Goal: Task Accomplishment & Management: Manage account settings

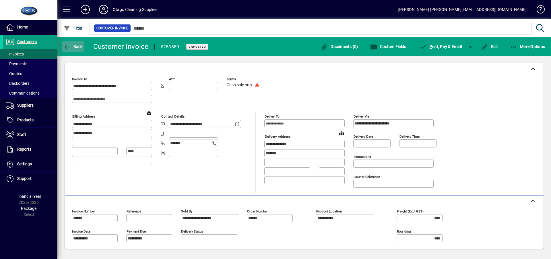
click at [81, 43] on span "button" at bounding box center [73, 47] width 22 height 14
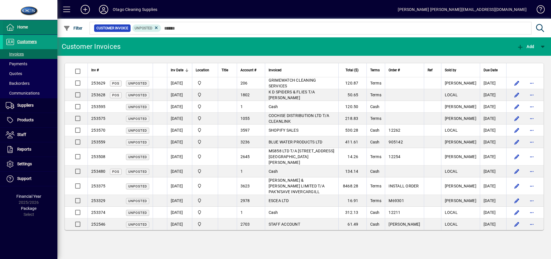
click at [21, 26] on span "Home" at bounding box center [22, 27] width 11 height 5
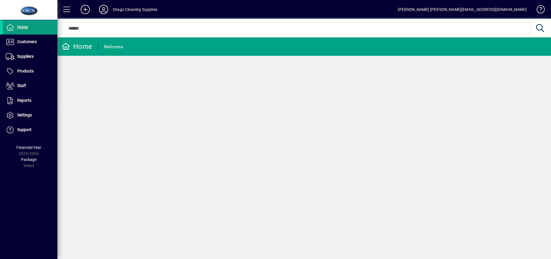
click at [103, 10] on icon at bounding box center [103, 9] width 11 height 9
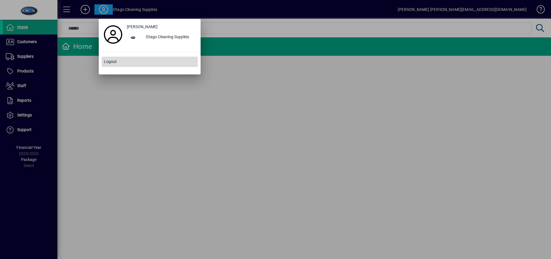
click at [110, 61] on span "Logout" at bounding box center [110, 62] width 13 height 6
